Goal: Task Accomplishment & Management: Manage account settings

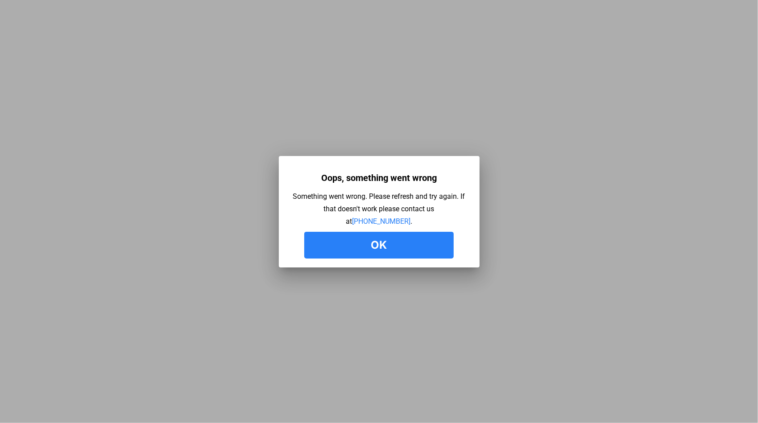
drag, startPoint x: 368, startPoint y: 254, endPoint x: 356, endPoint y: 233, distance: 24.0
click at [368, 254] on button "Ok" at bounding box center [378, 245] width 149 height 27
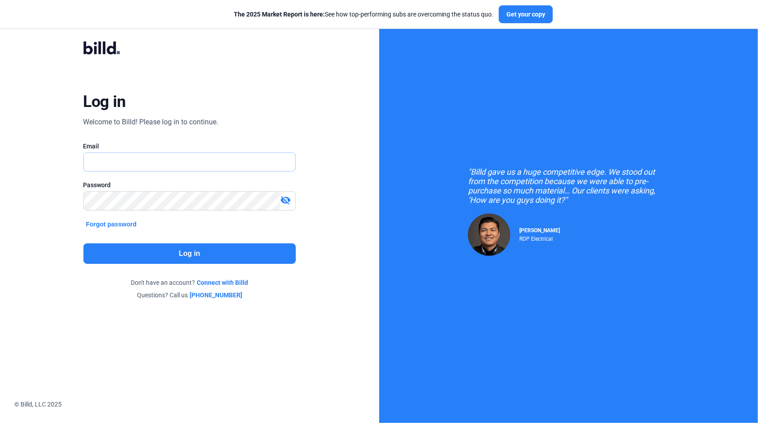
click at [117, 166] on input "text" at bounding box center [185, 162] width 202 height 18
drag, startPoint x: 146, startPoint y: 163, endPoint x: 0, endPoint y: 154, distance: 146.1
click at [0, 157] on html "We value your privacy We use cookies to enhance your browsing experience, serve…" at bounding box center [379, 211] width 758 height 423
type input "qualityfirstelectric@yahoo.com"
click at [198, 255] on button "Log in" at bounding box center [189, 254] width 213 height 21
